Goal: Task Accomplishment & Management: Manage account settings

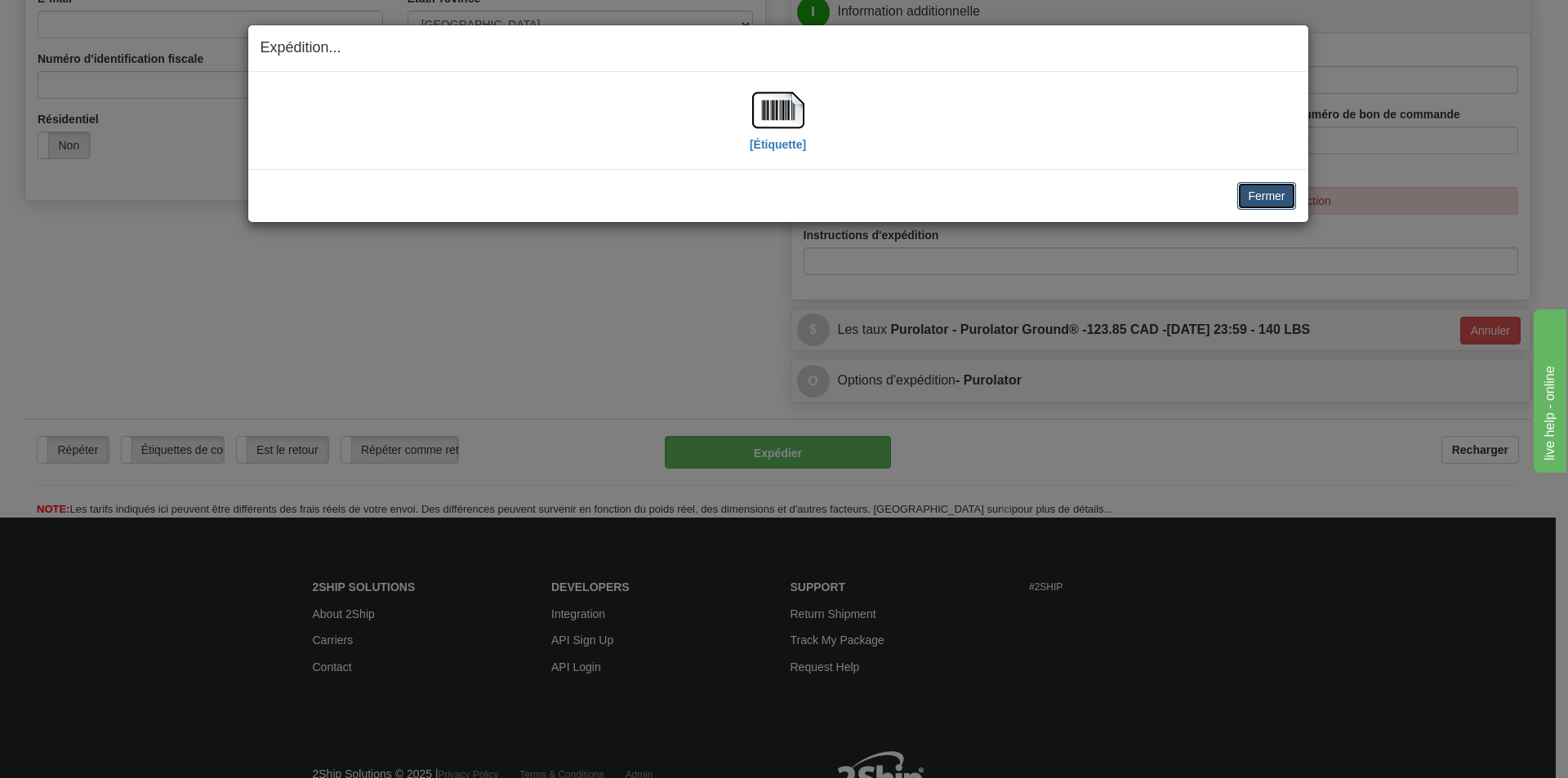
drag, startPoint x: 1268, startPoint y: 194, endPoint x: 1248, endPoint y: 201, distance: 21.2
click at [1267, 194] on button "Fermer" at bounding box center [1266, 196] width 58 height 28
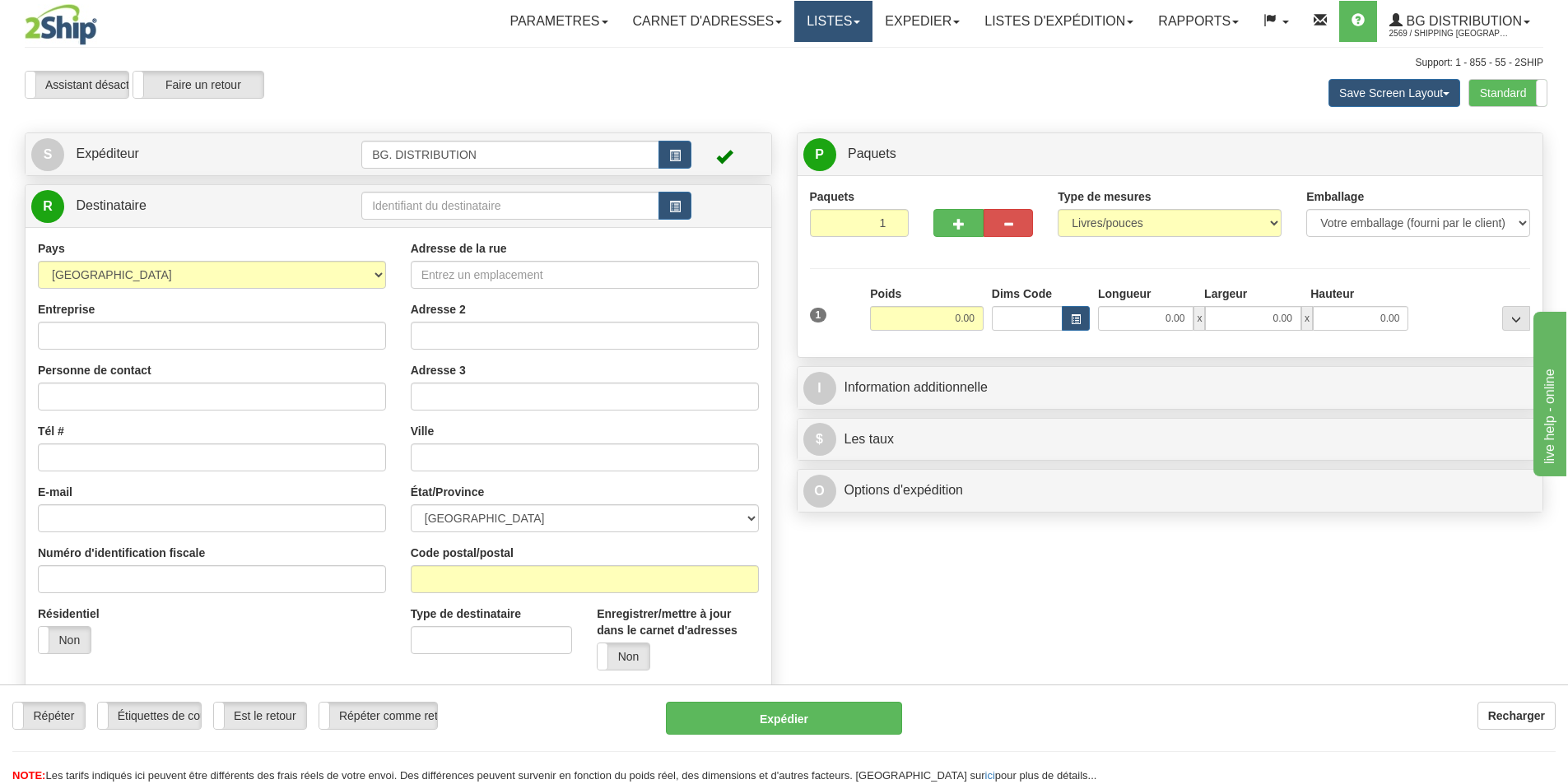
click at [829, 18] on link "Listes" at bounding box center [833, 22] width 78 height 41
click at [912, 22] on link "Expedier" at bounding box center [922, 22] width 100 height 41
click at [896, 54] on span "Expedition" at bounding box center [884, 57] width 54 height 13
click at [1039, 22] on link "LISTES D'EXPÉDITION" at bounding box center [1059, 22] width 174 height 41
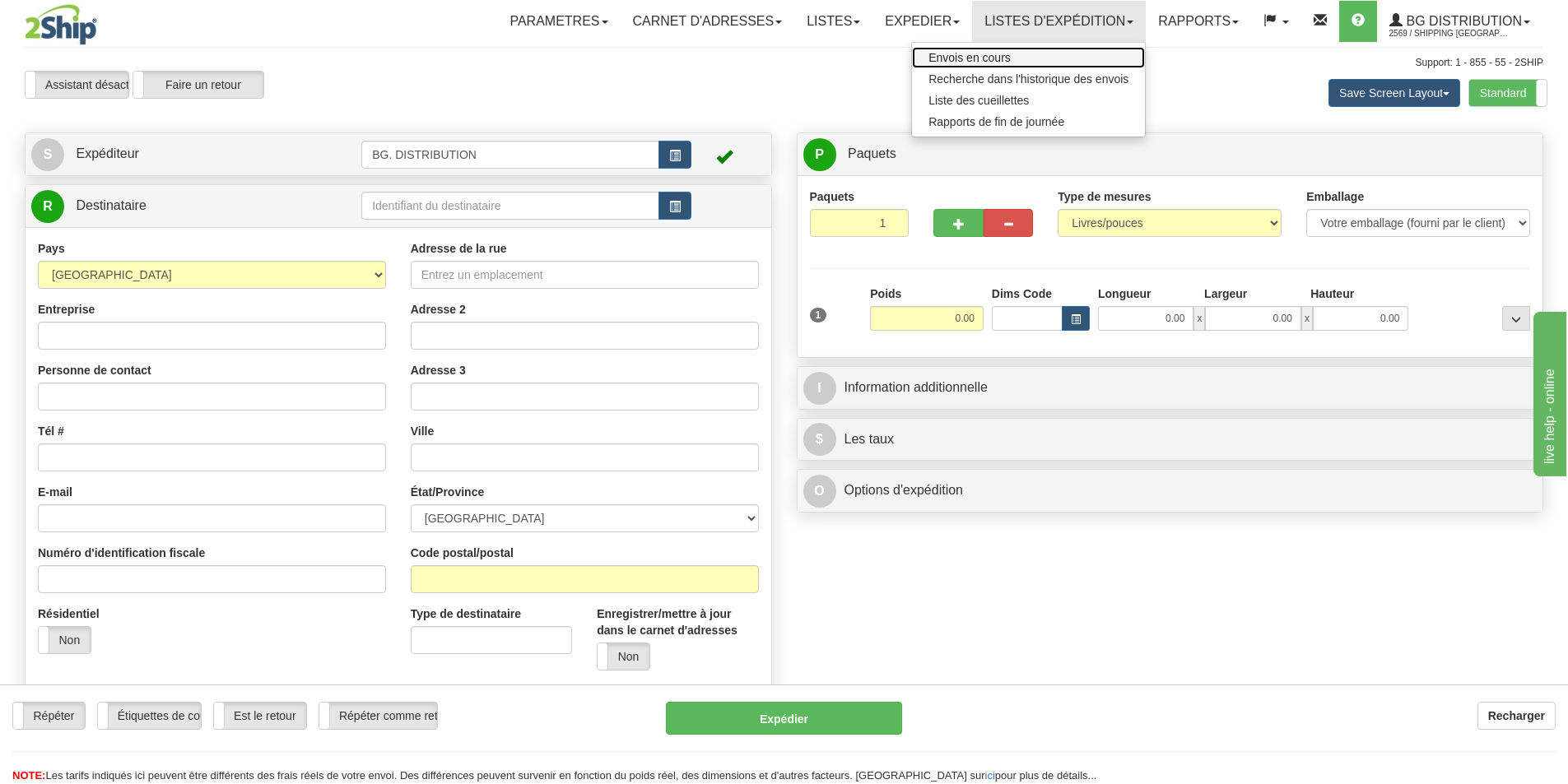
click at [986, 56] on span "Envois en cours" at bounding box center [970, 57] width 82 height 13
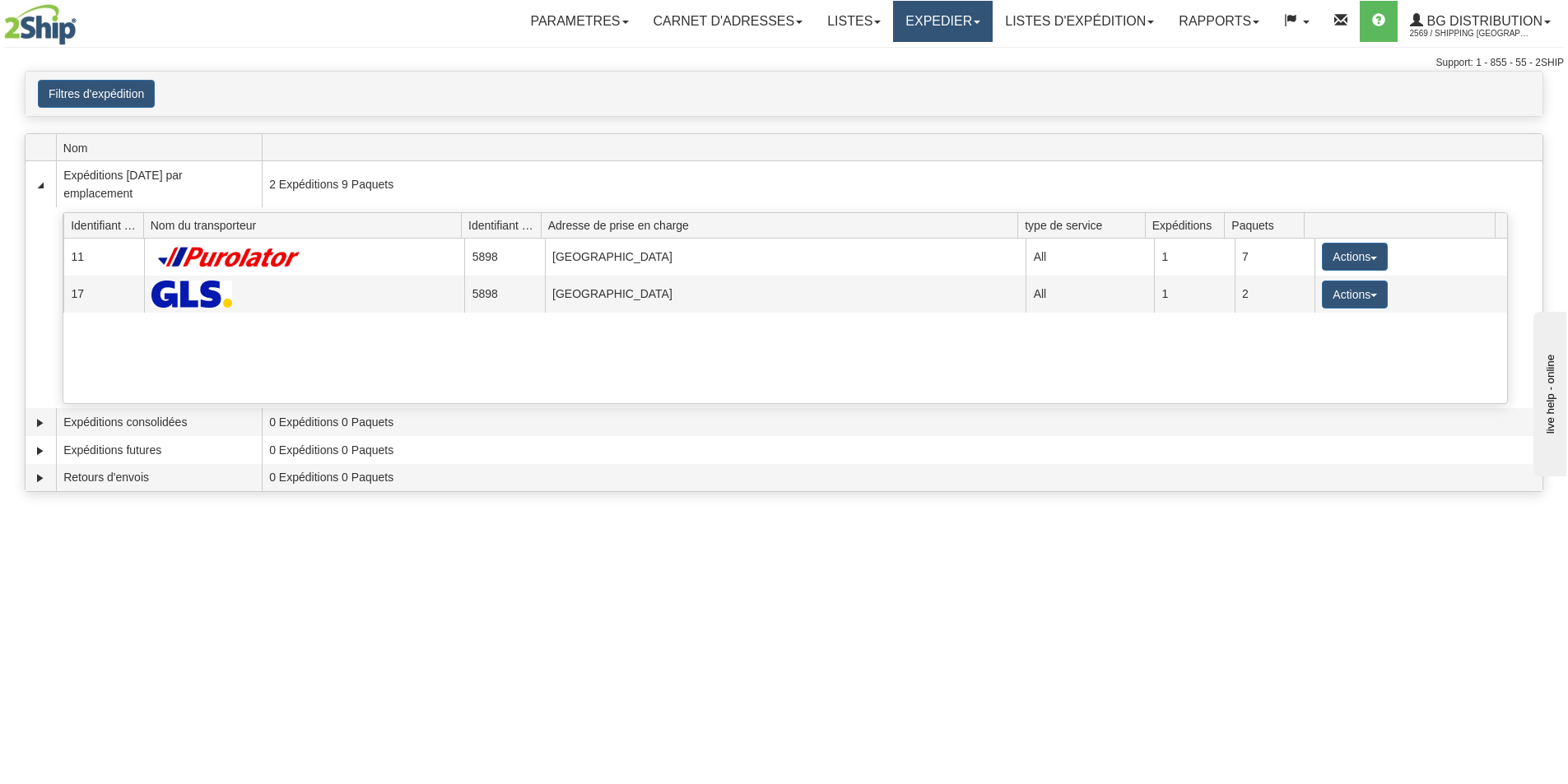
click at [934, 20] on link "Expedier" at bounding box center [942, 22] width 100 height 41
click at [1054, 19] on link "LISTES D'EXPÉDITION" at bounding box center [1079, 22] width 174 height 41
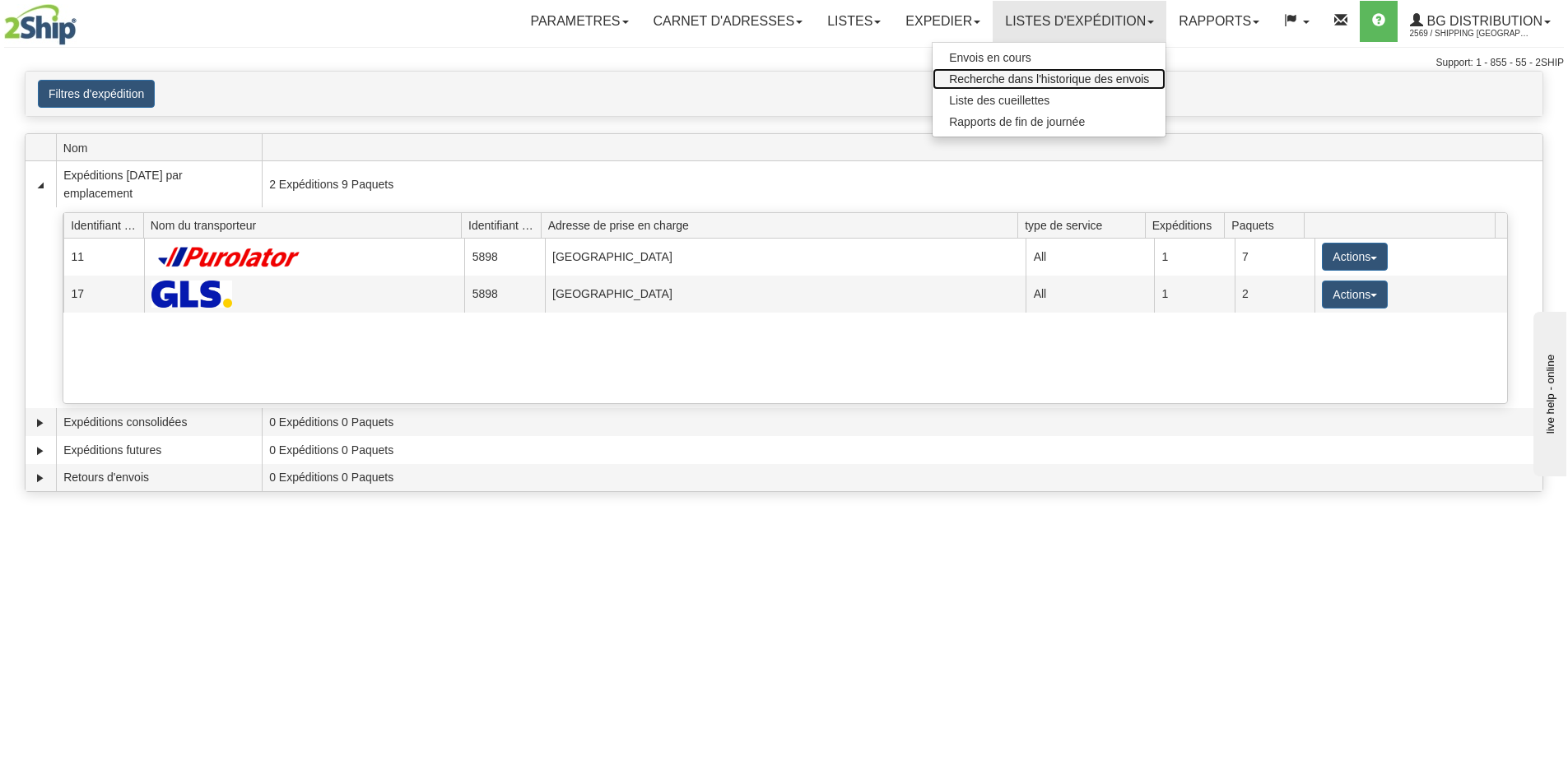
click at [1032, 75] on span "Recherche dans l'historique des envois" at bounding box center [1049, 78] width 200 height 13
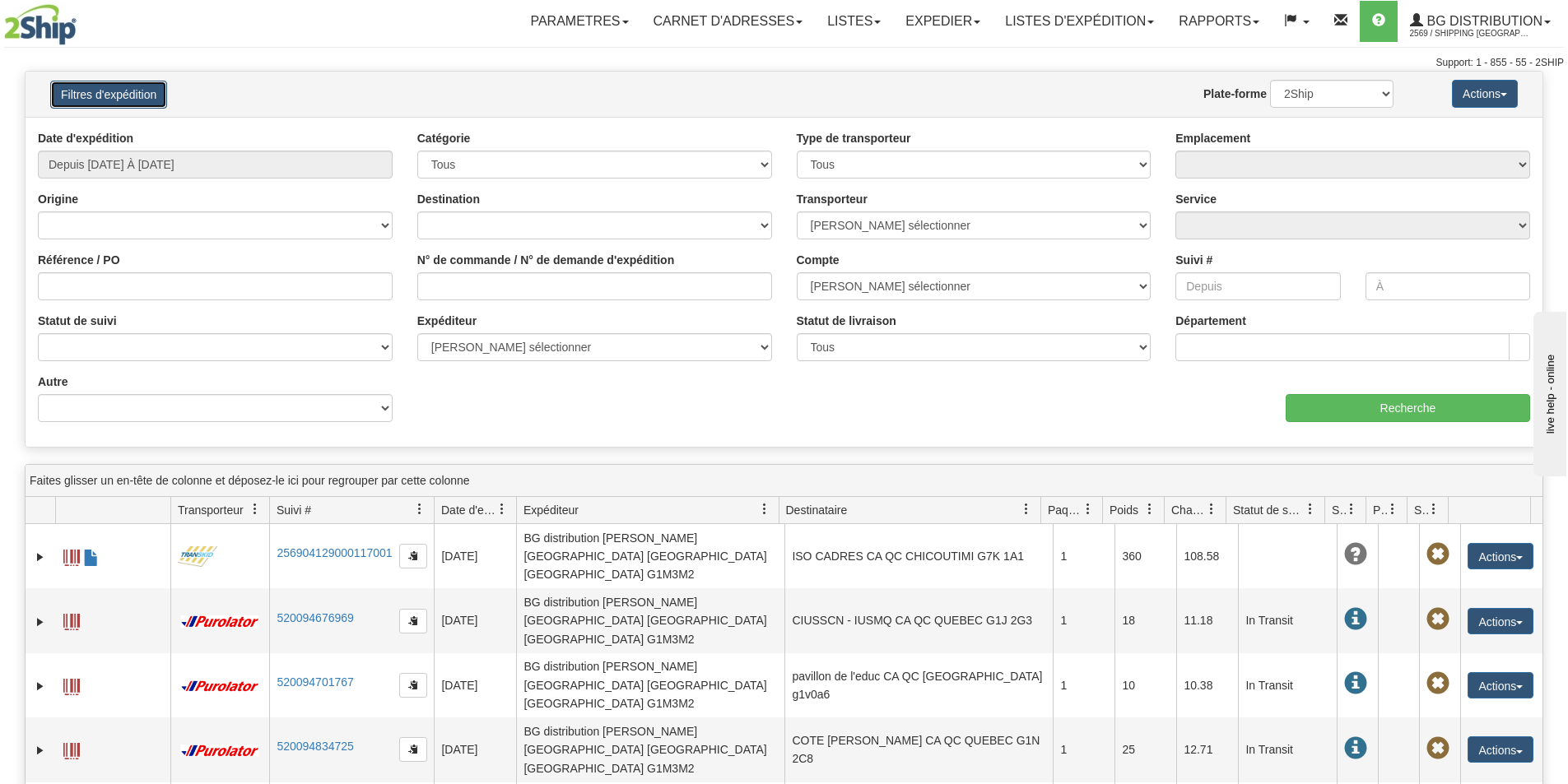
click at [133, 96] on button "Filtres d'expédition" at bounding box center [109, 94] width 117 height 28
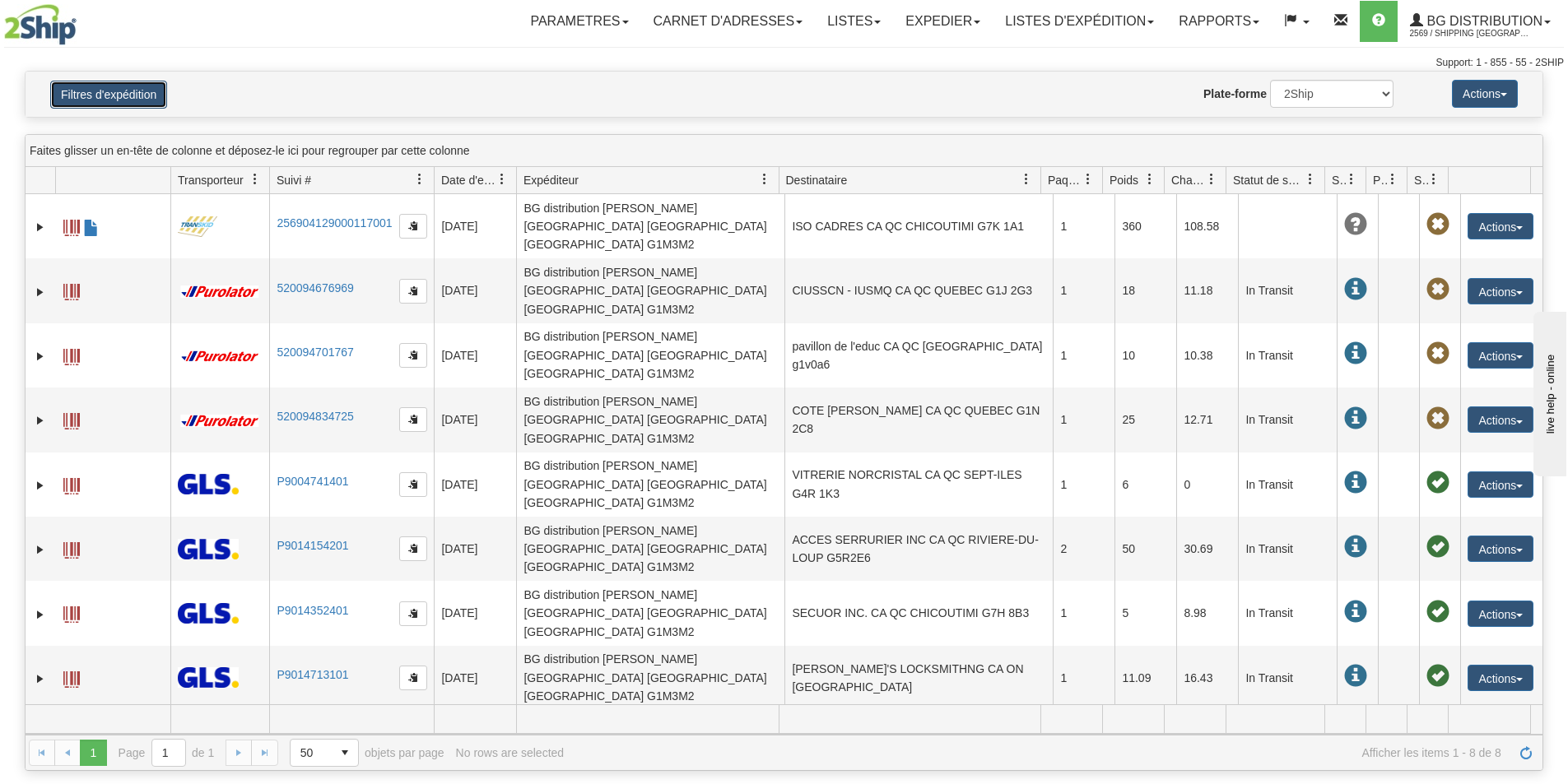
click at [133, 96] on button "Filtres d'expédition" at bounding box center [109, 94] width 117 height 28
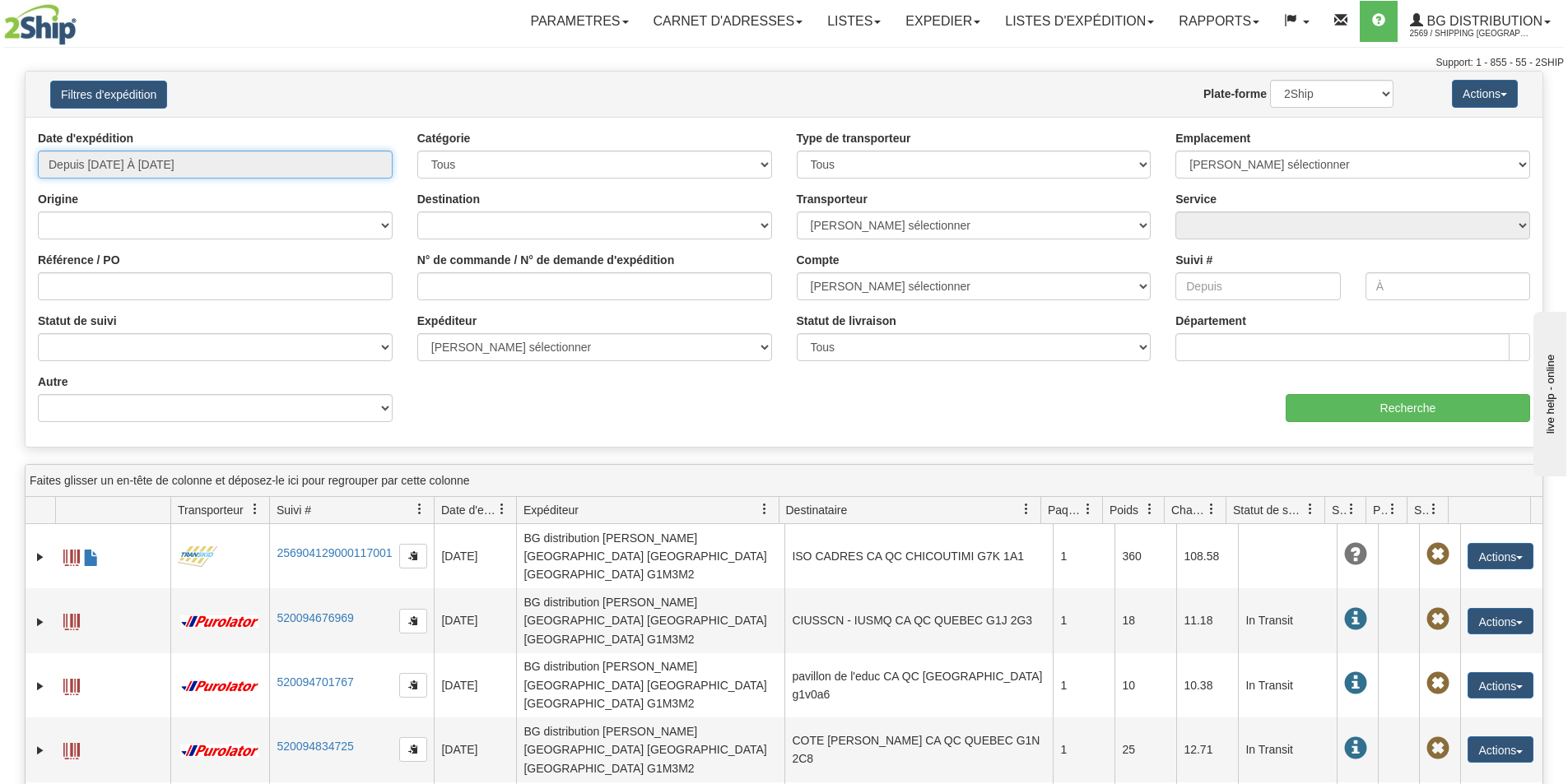
click at [143, 157] on input "Depuis 10/08/2025 À 10/09/2025" at bounding box center [215, 164] width 355 height 28
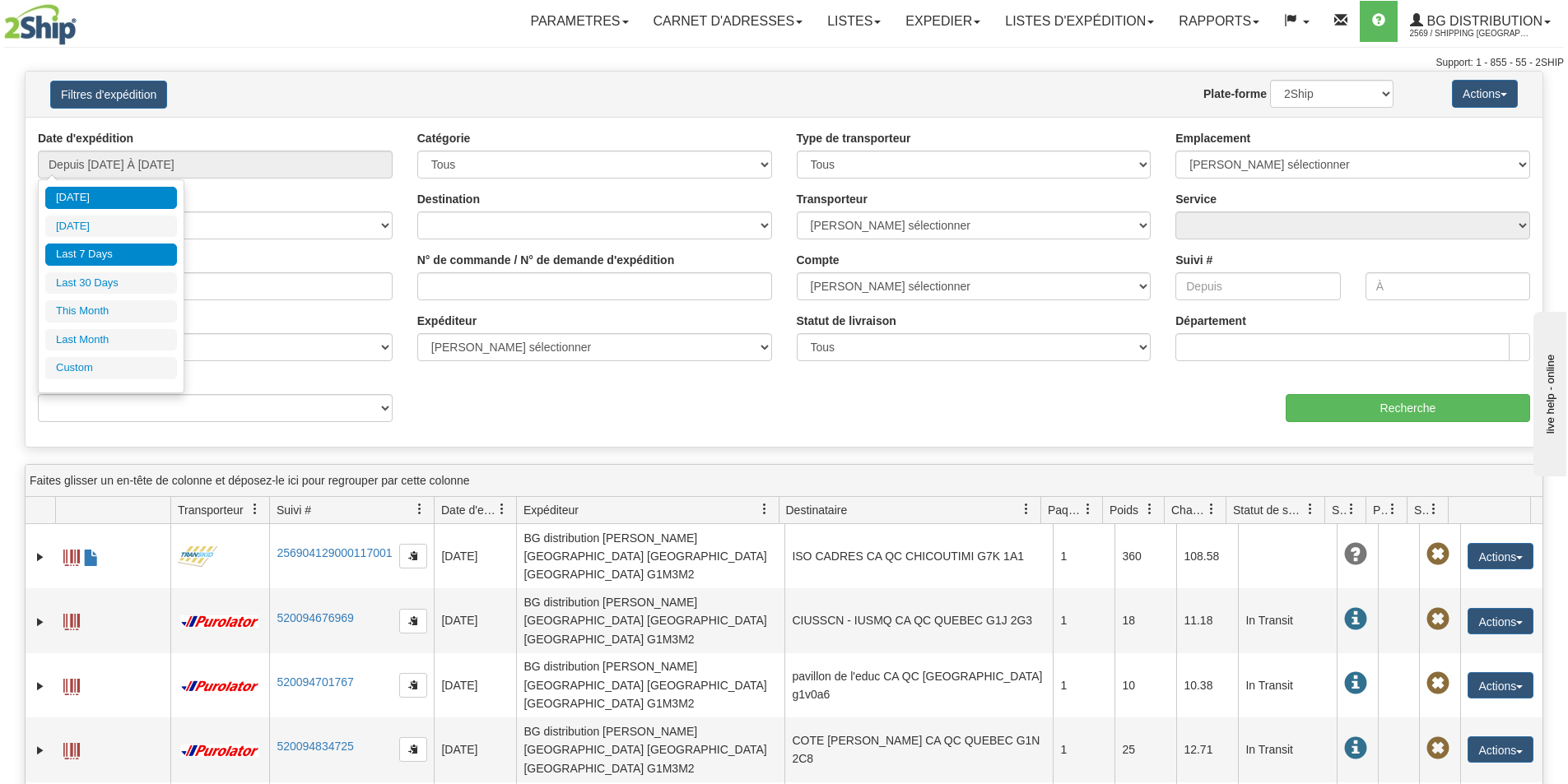
click at [114, 253] on li "Last 7 Days" at bounding box center [110, 254] width 132 height 22
type input "Depuis 10/03/2025 À 10/09/2025"
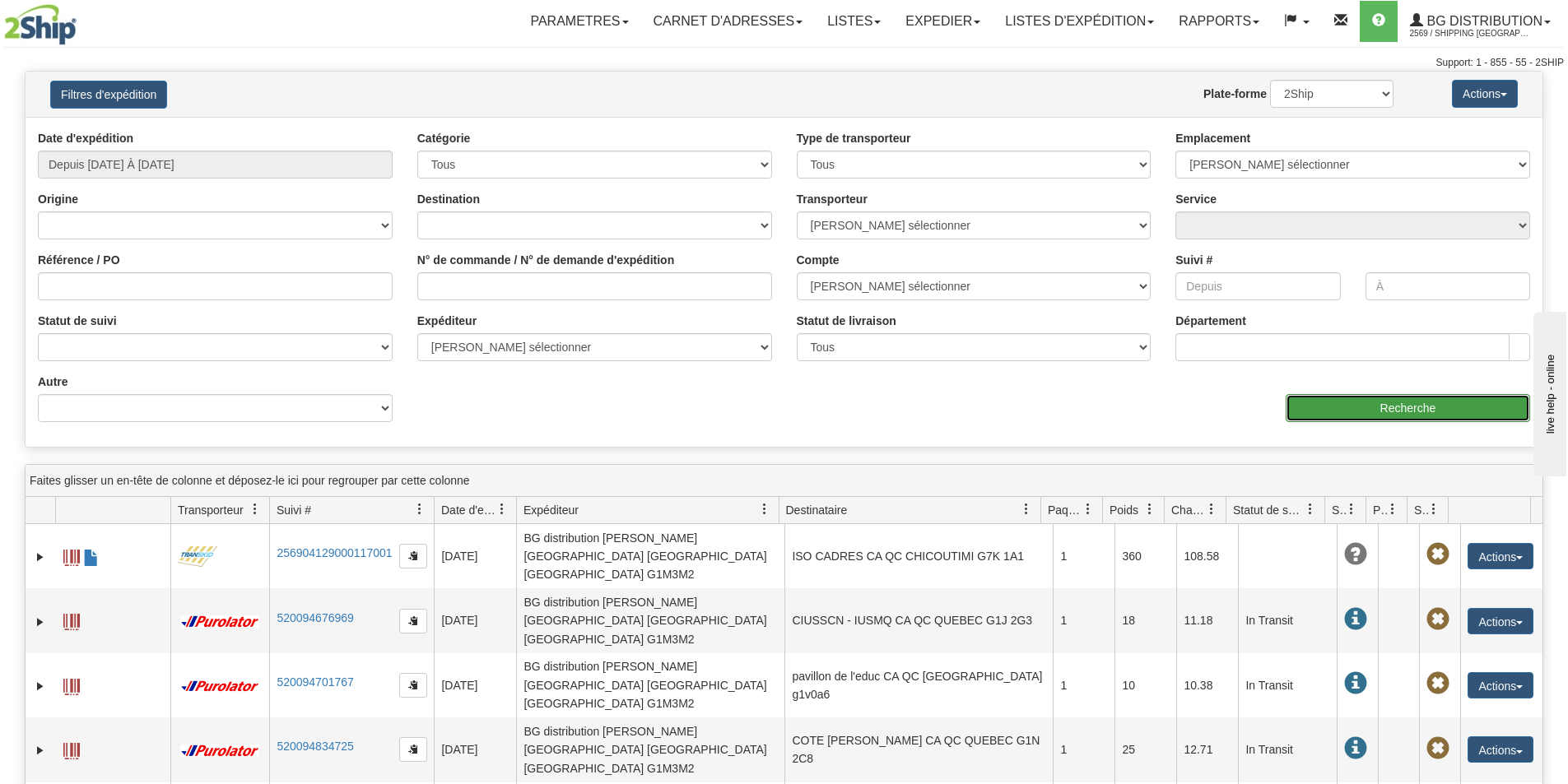
click at [1349, 401] on input "Recherche" at bounding box center [1408, 408] width 244 height 28
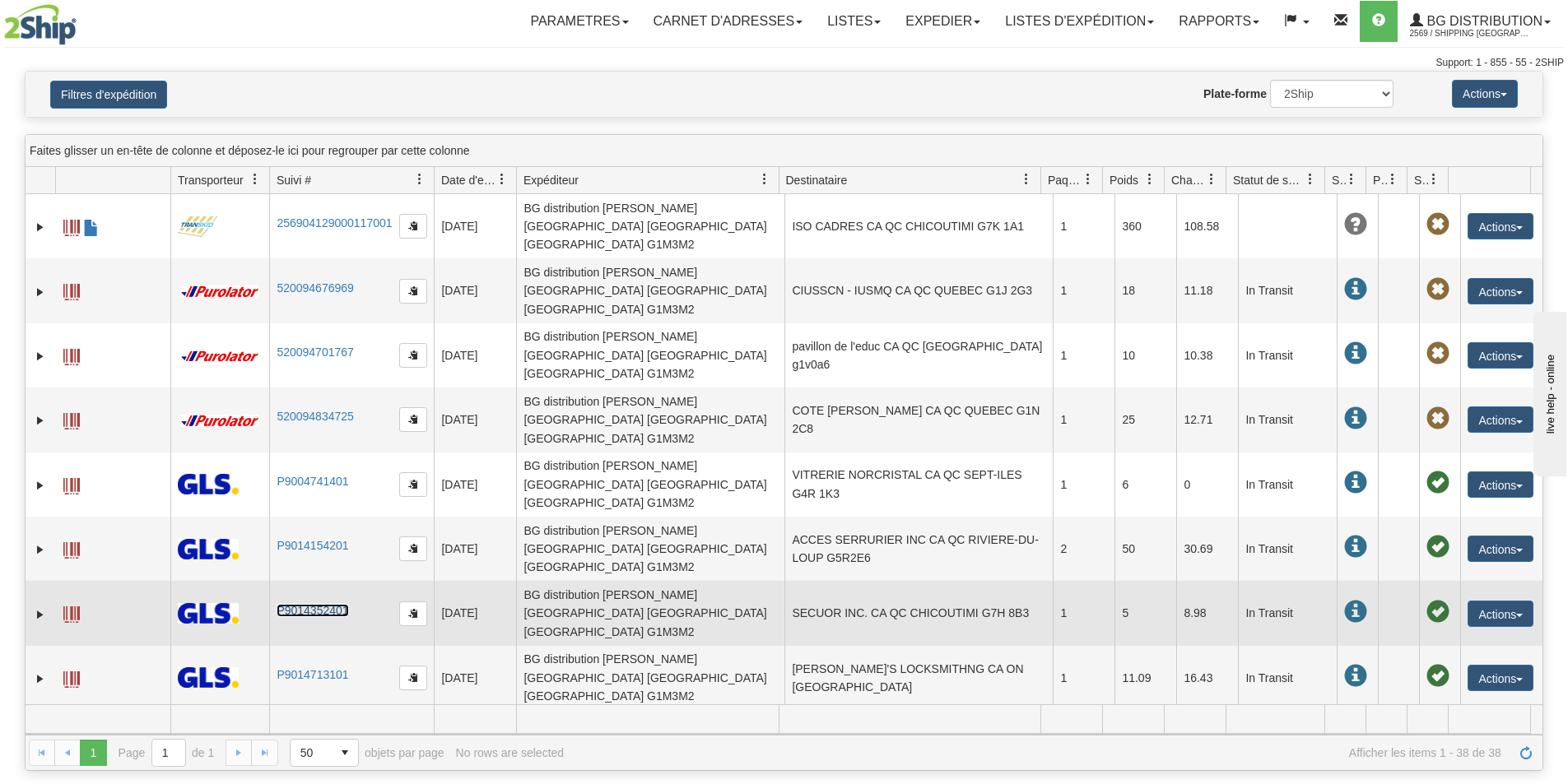
click at [294, 604] on link "P9014352401" at bounding box center [312, 610] width 71 height 13
click at [72, 606] on span at bounding box center [71, 614] width 17 height 17
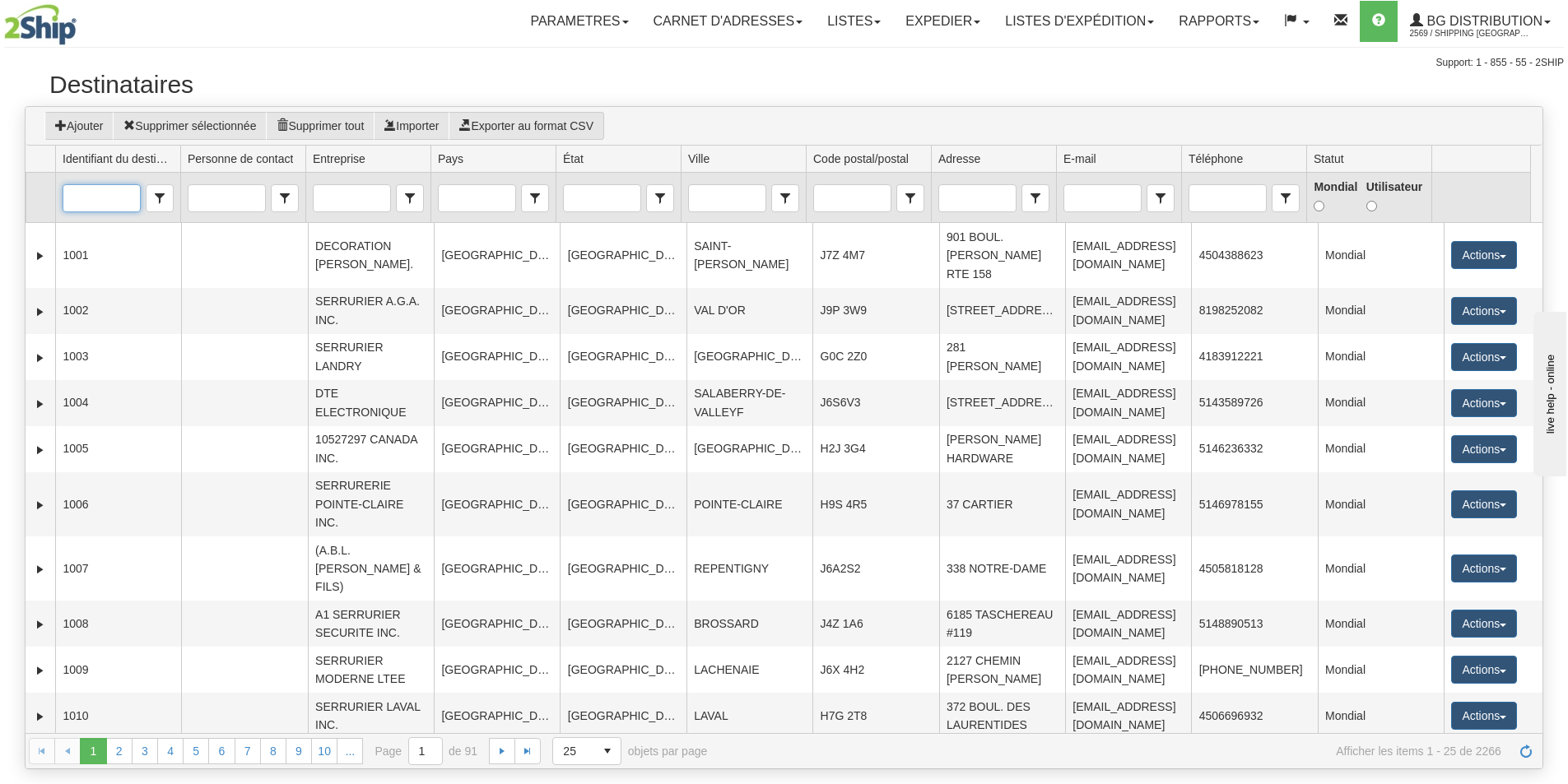
click at [108, 196] on input "Identifiant du destinataire" at bounding box center [101, 197] width 75 height 26
click at [116, 221] on li "7072" at bounding box center [102, 225] width 77 height 23
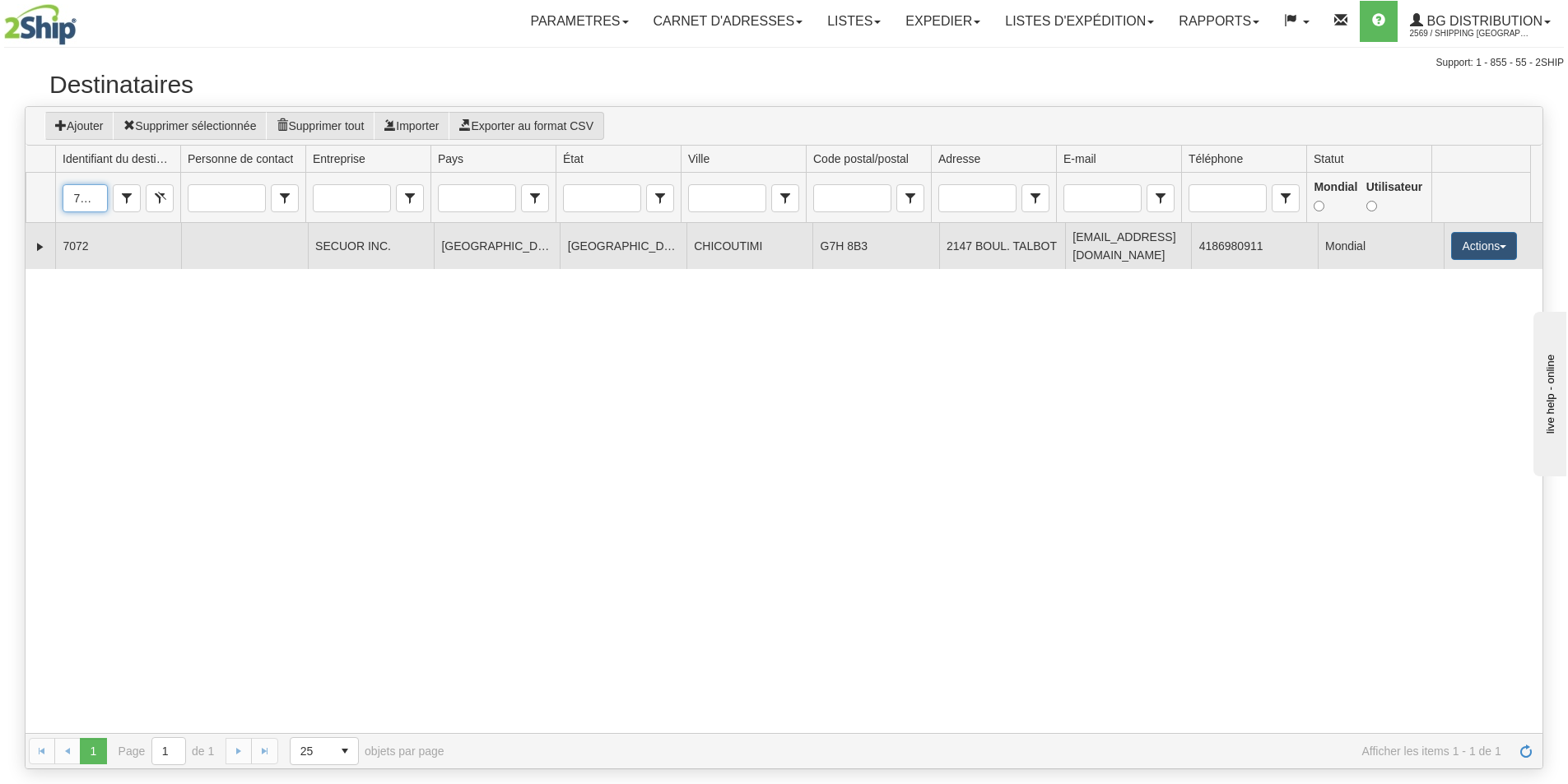
click at [123, 244] on td "7072" at bounding box center [117, 245] width 126 height 46
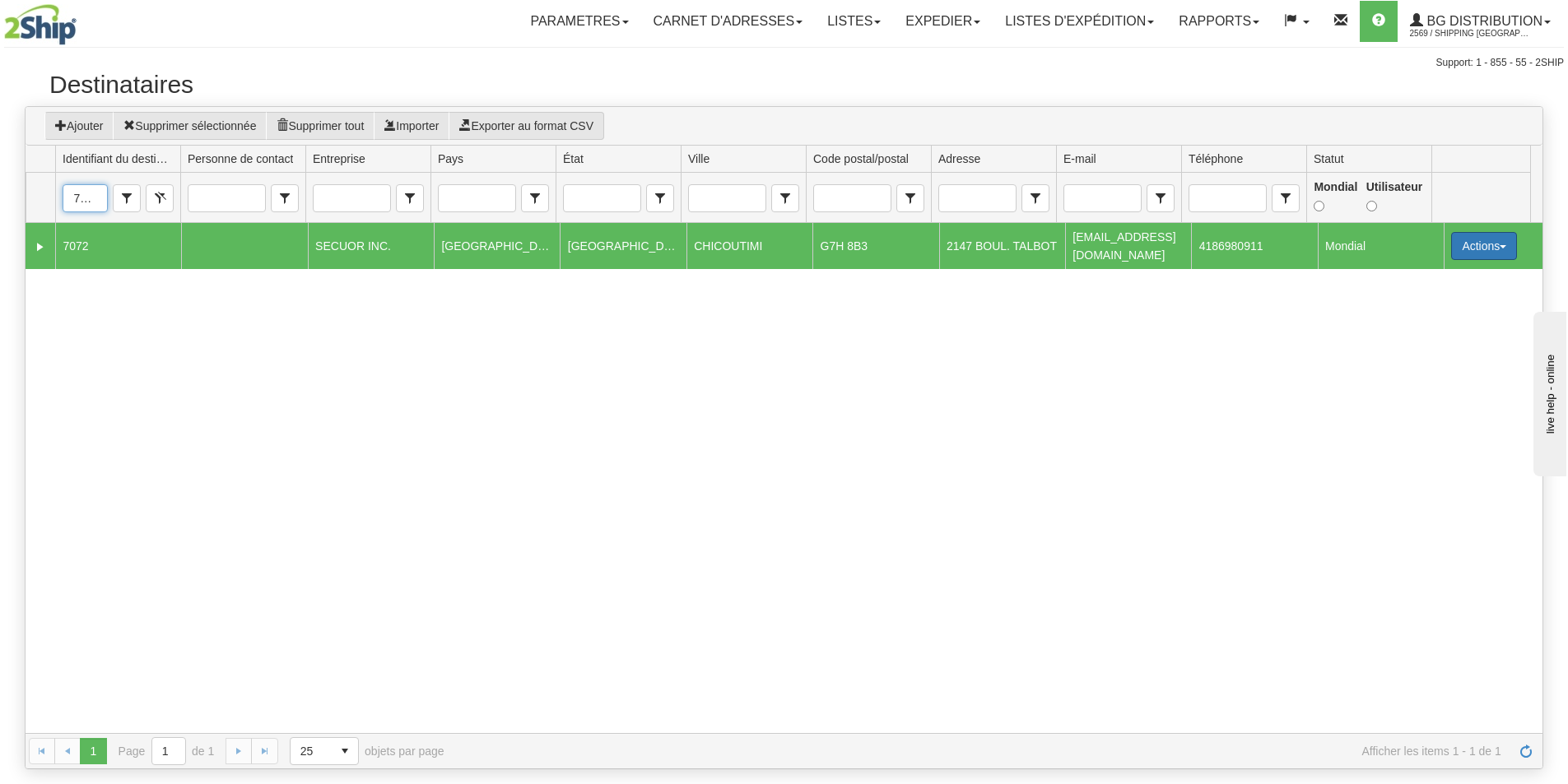
type input "7072"
click at [1473, 243] on button "Actions" at bounding box center [1483, 245] width 65 height 28
click at [1443, 270] on link "Modifier" at bounding box center [1450, 278] width 132 height 22
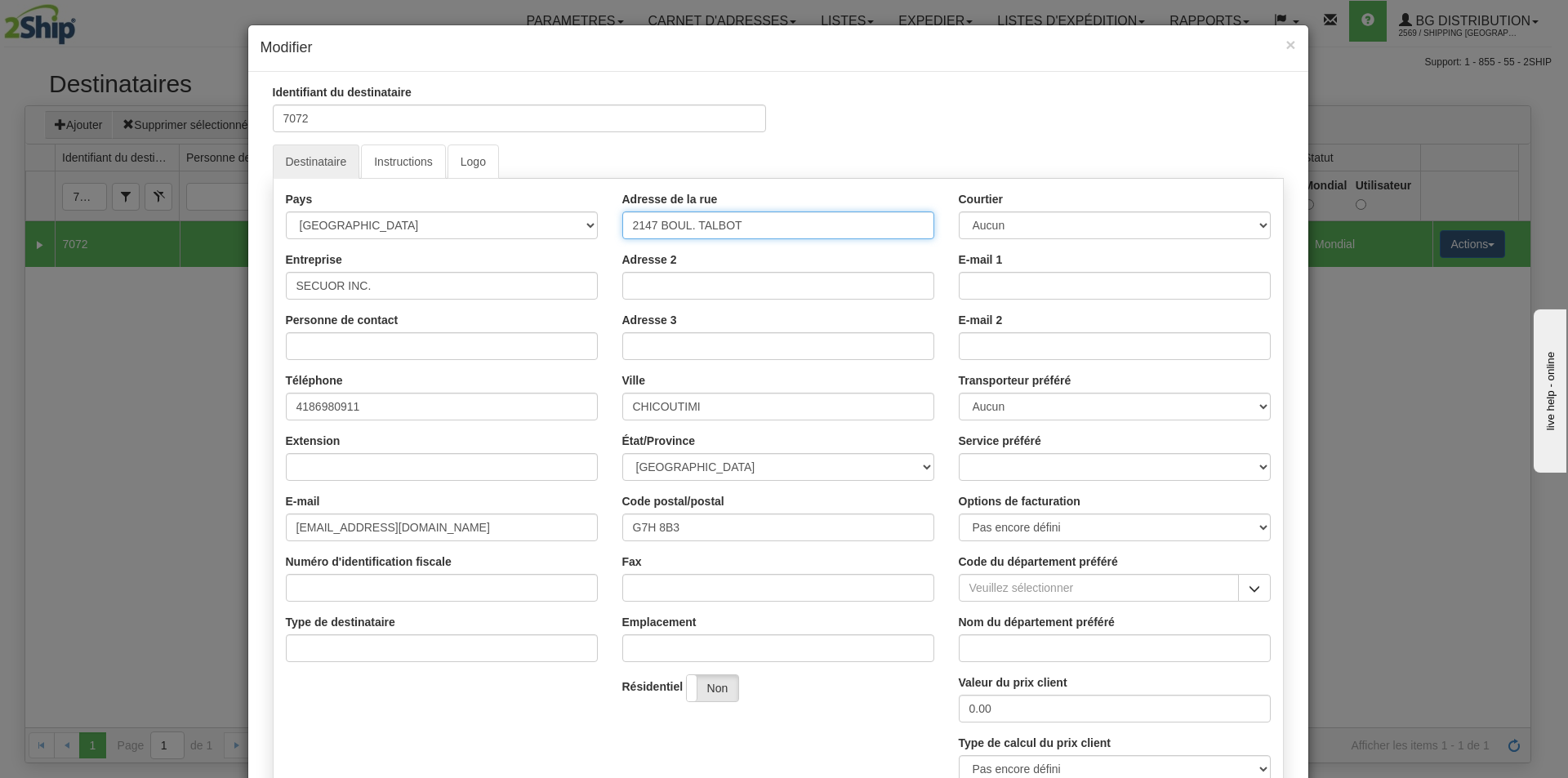
drag, startPoint x: 651, startPoint y: 223, endPoint x: 619, endPoint y: 224, distance: 32.0
click at [622, 224] on input "2147 BOUL. TALBOT" at bounding box center [778, 225] width 312 height 28
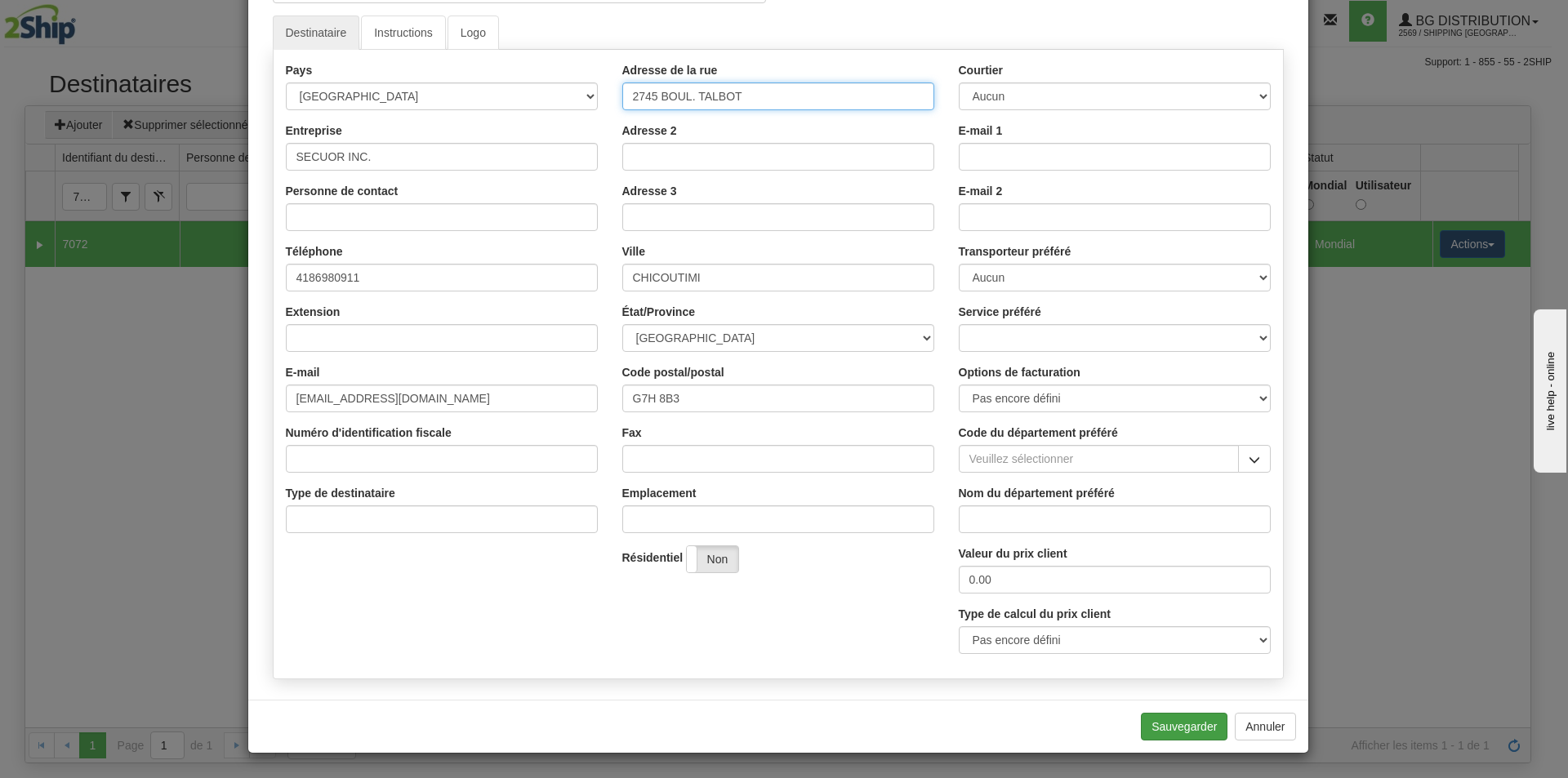
type input "2745 BOUL. TALBOT"
click at [1161, 720] on button "Sauvegarder" at bounding box center [1184, 727] width 86 height 28
